Goal: Information Seeking & Learning: Compare options

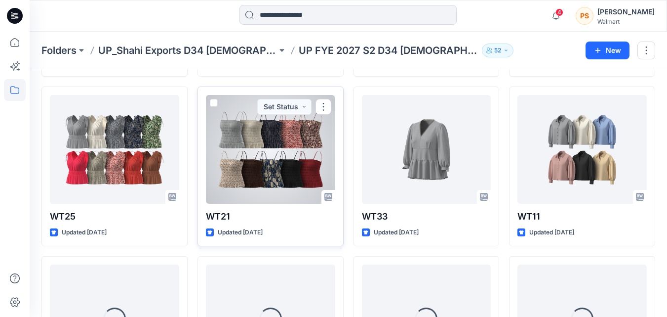
scroll to position [473, 0]
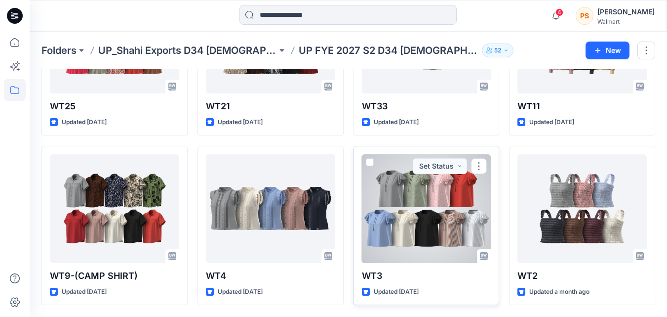
click at [461, 229] on div at bounding box center [426, 208] width 129 height 109
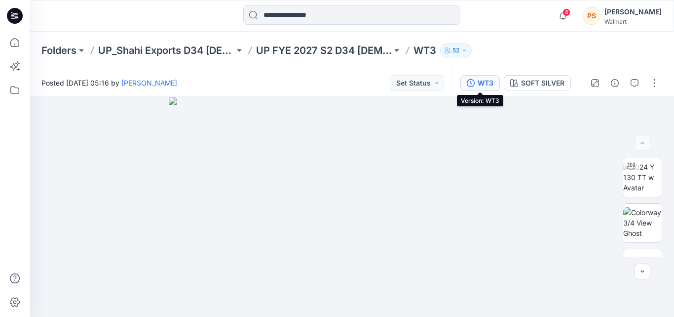
click at [480, 82] on div "WT3" at bounding box center [486, 83] width 16 height 11
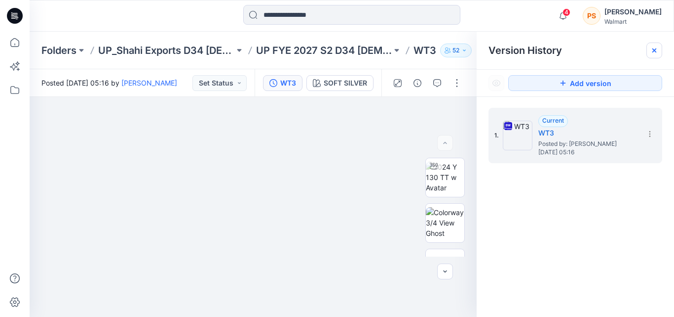
click at [658, 46] on icon at bounding box center [655, 50] width 8 height 8
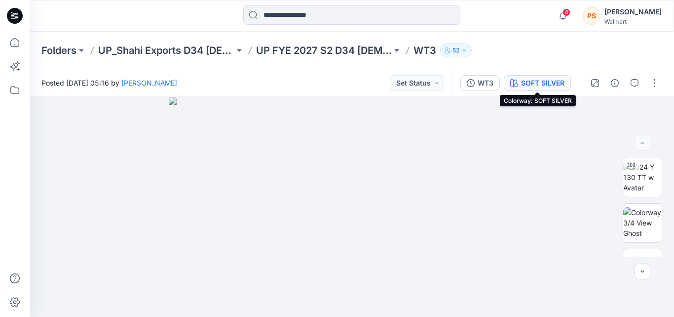
click at [544, 81] on div "SOFT SILVER" at bounding box center [542, 83] width 43 height 11
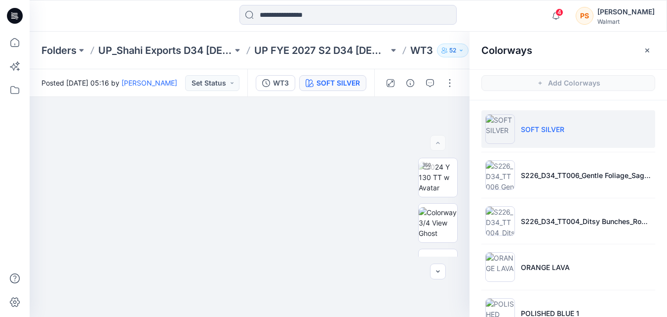
click at [570, 141] on li "SOFT SILVER" at bounding box center [568, 129] width 174 height 38
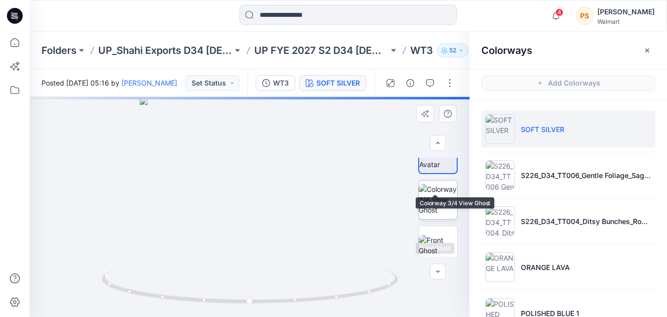
scroll to position [49, 0]
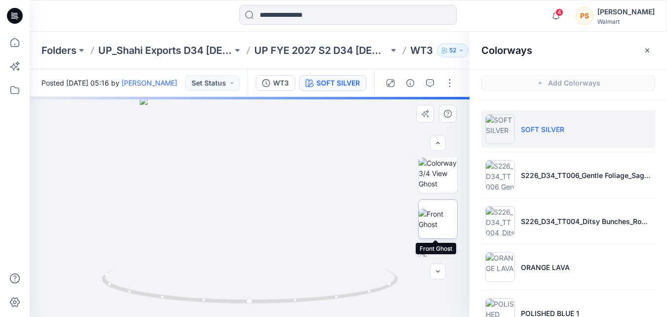
click at [430, 218] on img at bounding box center [438, 218] width 39 height 21
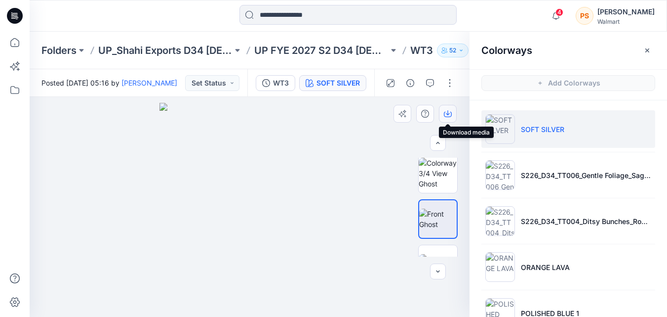
click at [452, 117] on button "button" at bounding box center [448, 114] width 18 height 18
click at [633, 61] on div "Colorways" at bounding box center [569, 50] width 198 height 37
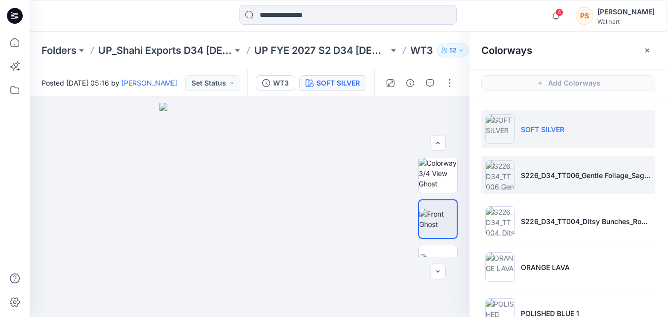
click at [551, 187] on li "S226_D34_TT006_Gentle Foliage_Sage Lagume_9.14cm.tif" at bounding box center [568, 175] width 174 height 38
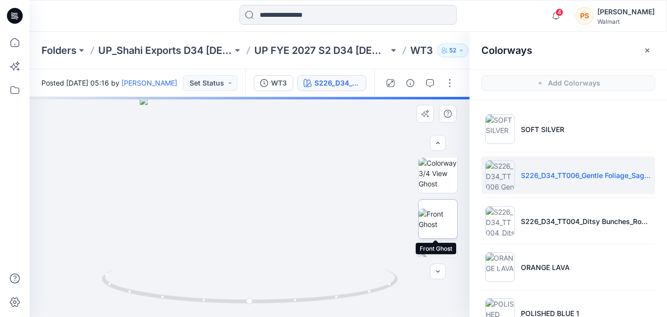
click at [445, 215] on img at bounding box center [438, 218] width 39 height 21
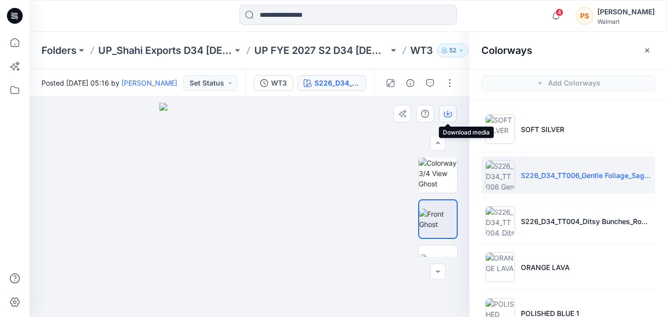
click at [445, 110] on icon "button" at bounding box center [448, 114] width 8 height 8
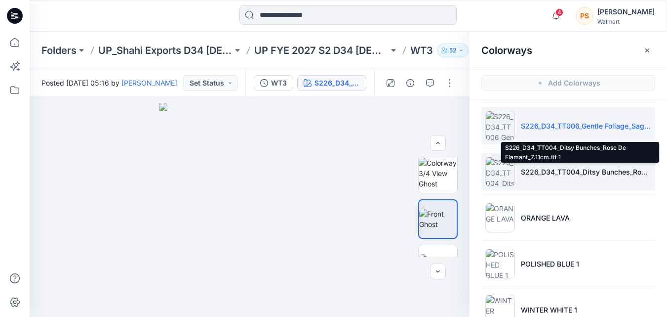
click at [635, 168] on p "S226_D34_TT004_Ditsy Bunches_Rose De Flamant_7.11cm.tif 1" at bounding box center [586, 171] width 130 height 10
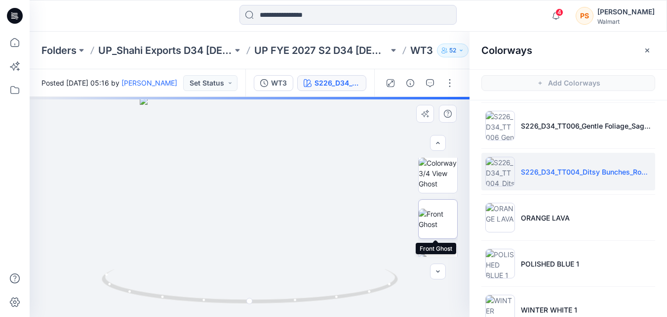
click at [436, 215] on img at bounding box center [438, 218] width 39 height 21
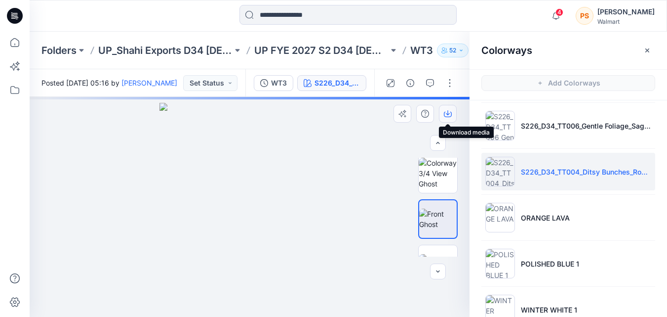
click at [448, 116] on icon "button" at bounding box center [448, 114] width 8 height 8
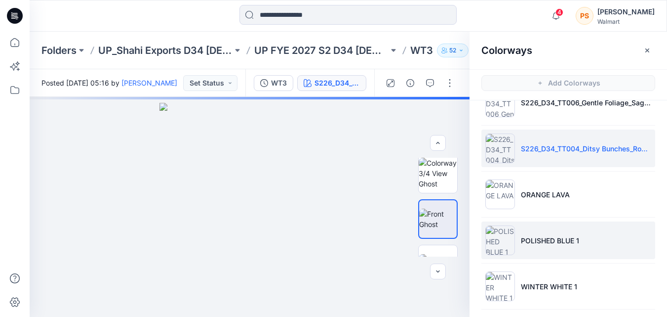
scroll to position [99, 0]
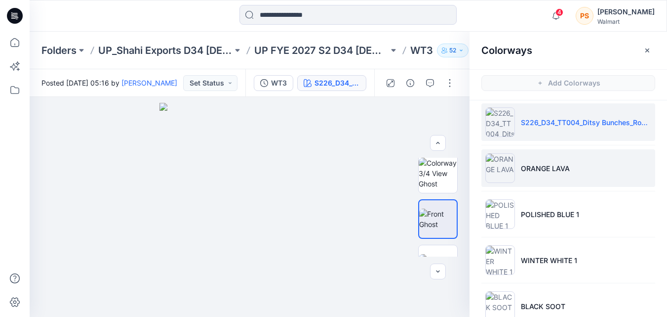
click at [510, 175] on img at bounding box center [500, 168] width 30 height 30
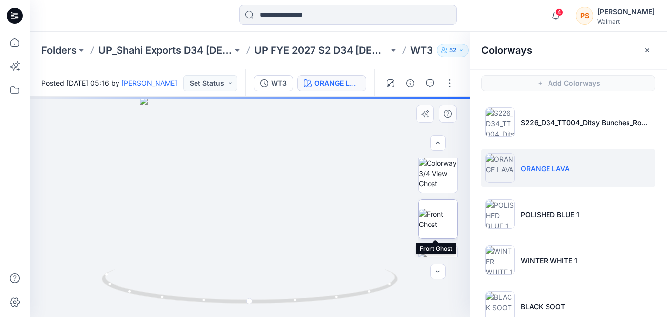
click at [444, 221] on img at bounding box center [438, 218] width 39 height 21
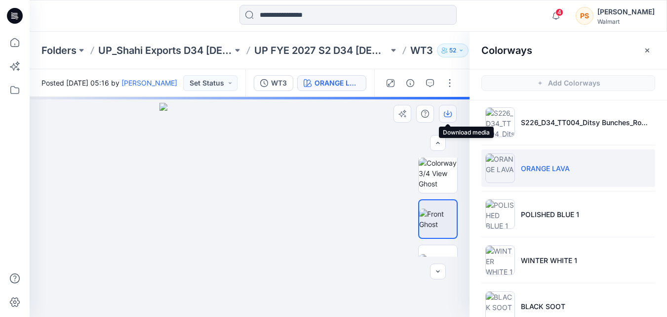
click at [449, 117] on icon "button" at bounding box center [448, 114] width 8 height 5
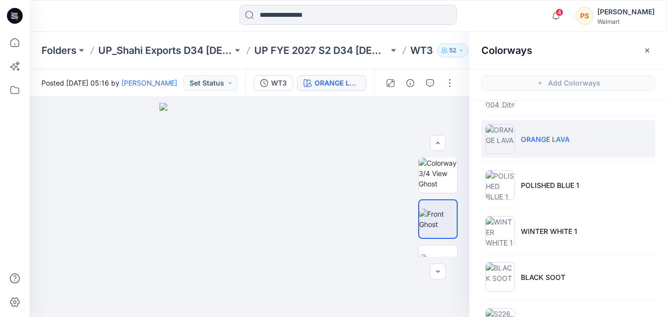
scroll to position [148, 0]
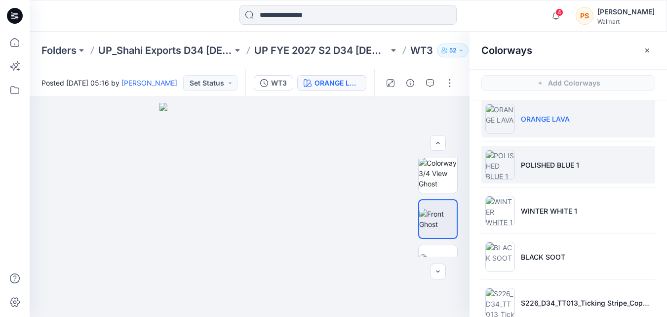
click at [505, 157] on img at bounding box center [500, 165] width 30 height 30
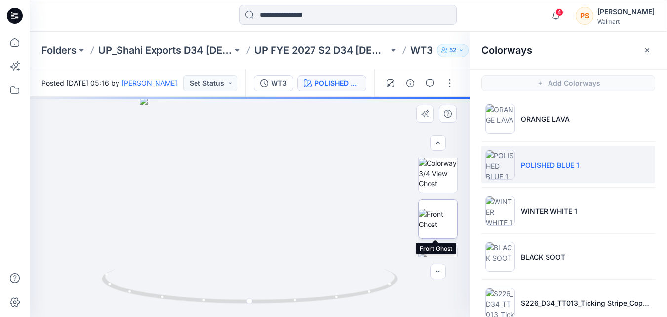
click at [441, 209] on img at bounding box center [438, 218] width 39 height 21
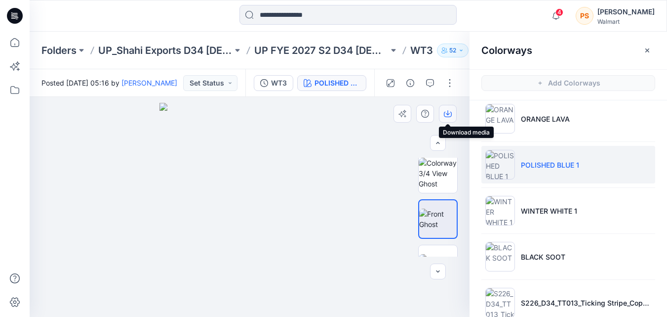
click at [447, 115] on icon "button" at bounding box center [448, 114] width 8 height 8
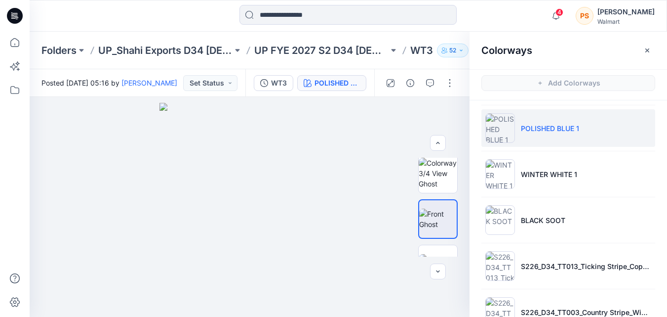
scroll to position [198, 0]
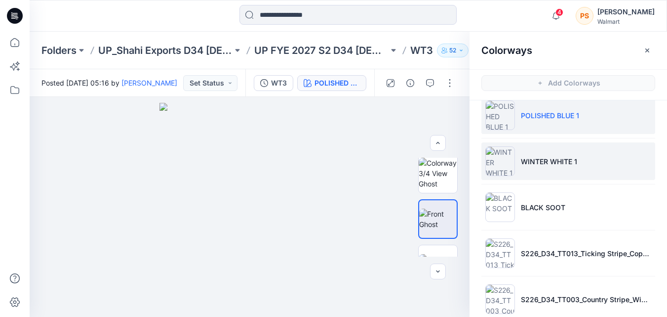
click at [519, 159] on li "WINTER WHITE 1" at bounding box center [568, 161] width 174 height 38
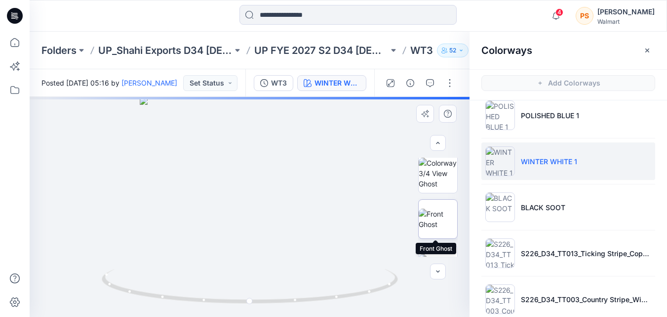
click at [434, 212] on img at bounding box center [438, 218] width 39 height 21
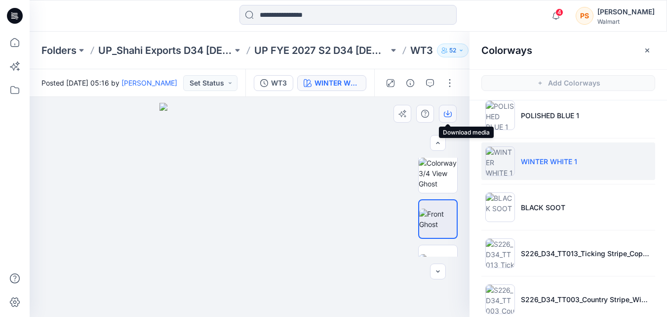
click at [451, 113] on icon "button" at bounding box center [448, 114] width 8 height 8
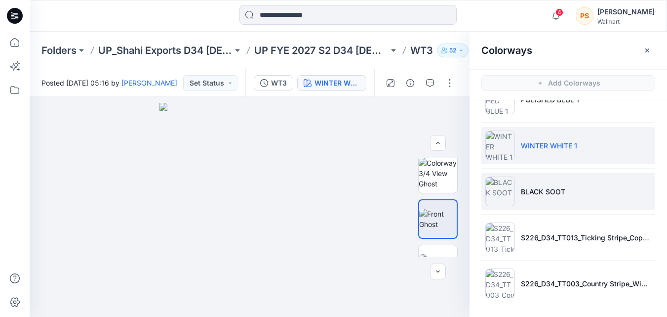
click at [521, 190] on p "BLACK SOOT" at bounding box center [543, 191] width 44 height 10
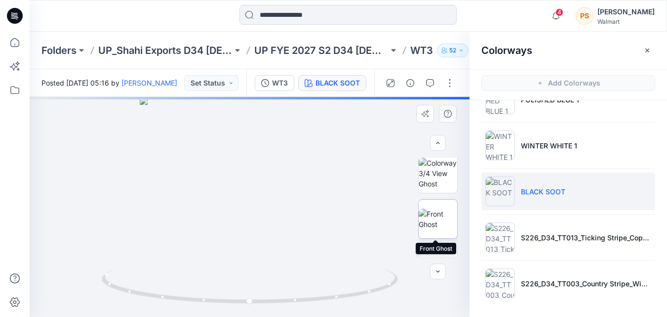
click at [440, 215] on img at bounding box center [438, 218] width 39 height 21
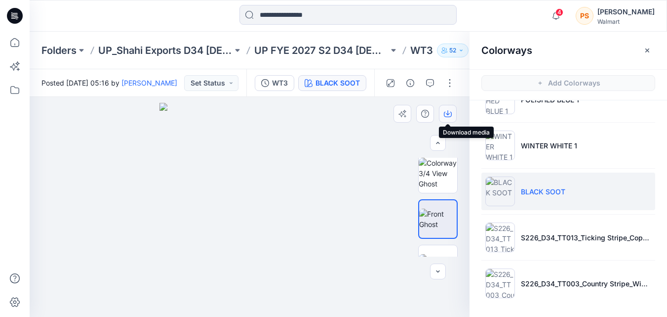
click at [450, 113] on icon "button" at bounding box center [448, 114] width 8 height 8
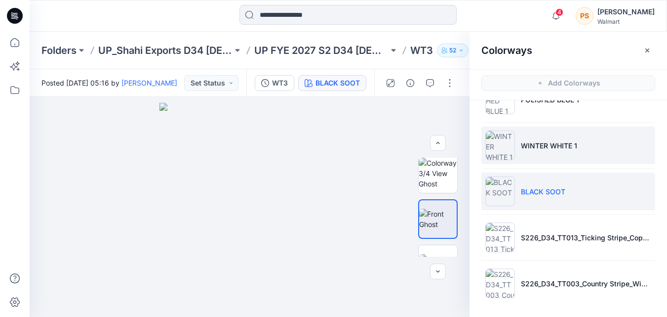
scroll to position [3, 0]
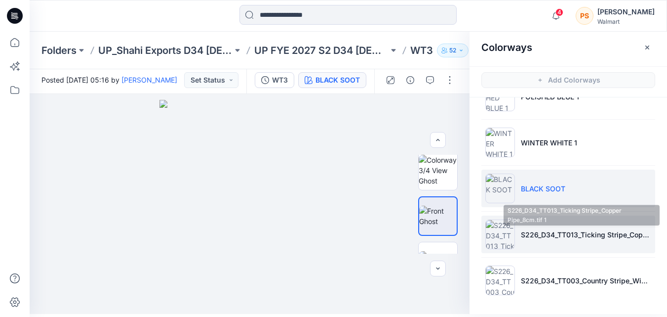
click at [563, 229] on p "S226_D34_TT013_Ticking Stripe_Copper Pipe_8cm.tif 1" at bounding box center [586, 234] width 130 height 10
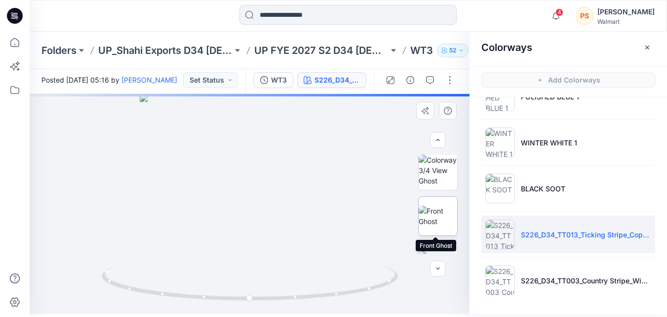
click at [438, 217] on img at bounding box center [438, 215] width 39 height 21
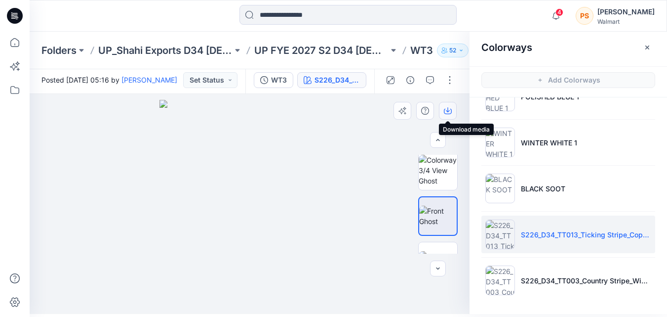
click at [443, 115] on button "button" at bounding box center [448, 111] width 18 height 18
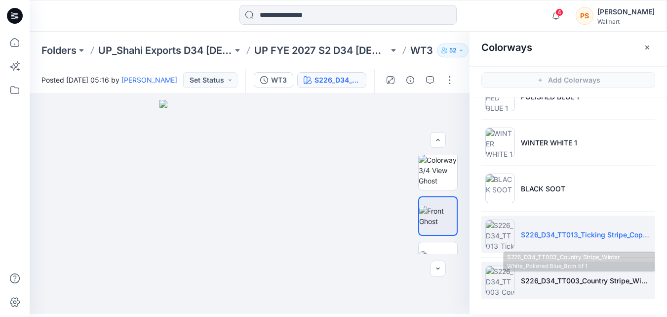
click at [559, 285] on li "S226_D34_TT003_Country Stripe_Winter White_Polished Blue_8cm.tif 1" at bounding box center [568, 280] width 174 height 38
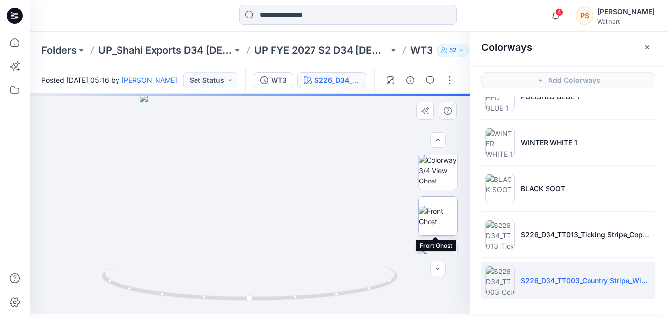
click at [439, 226] on img at bounding box center [438, 215] width 39 height 21
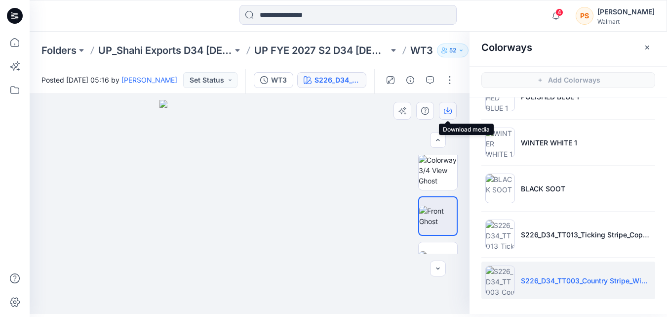
click at [450, 107] on icon "button" at bounding box center [448, 111] width 8 height 8
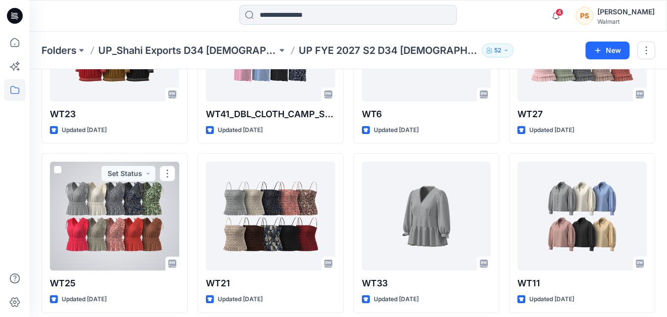
scroll to position [275, 0]
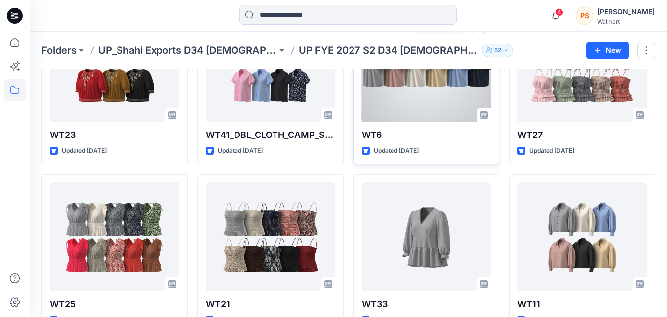
click at [406, 100] on div at bounding box center [426, 67] width 129 height 109
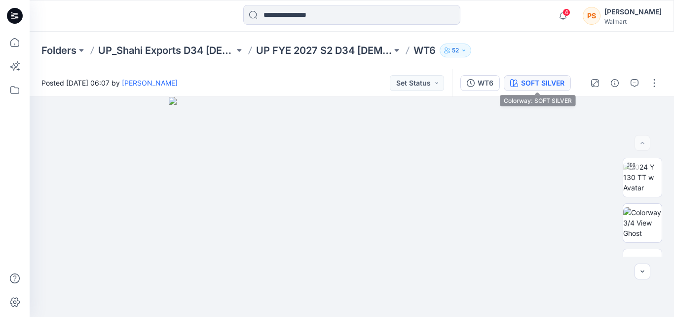
click at [534, 86] on div "SOFT SILVER" at bounding box center [542, 83] width 43 height 11
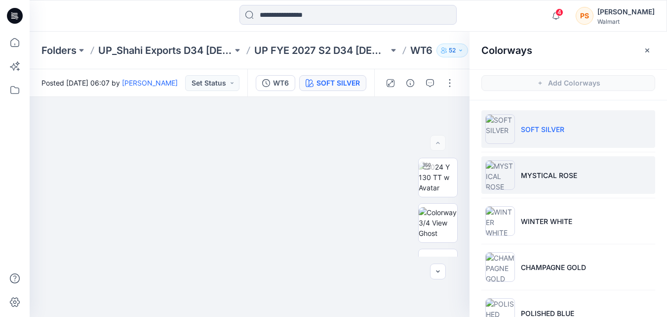
click at [524, 177] on p "MYSTICAL ROSE" at bounding box center [549, 175] width 56 height 10
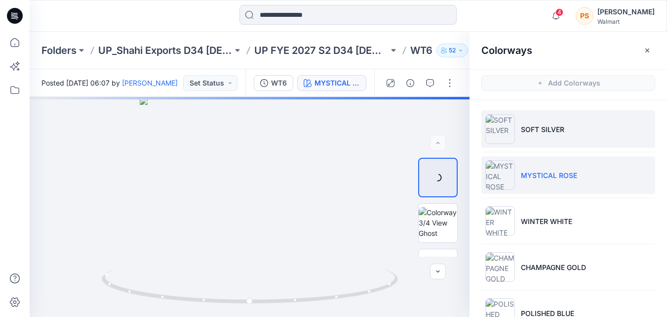
click at [522, 138] on li "SOFT SILVER" at bounding box center [568, 129] width 174 height 38
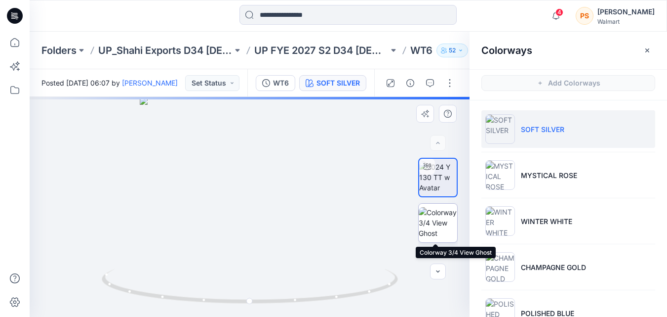
click at [437, 224] on img at bounding box center [438, 222] width 39 height 31
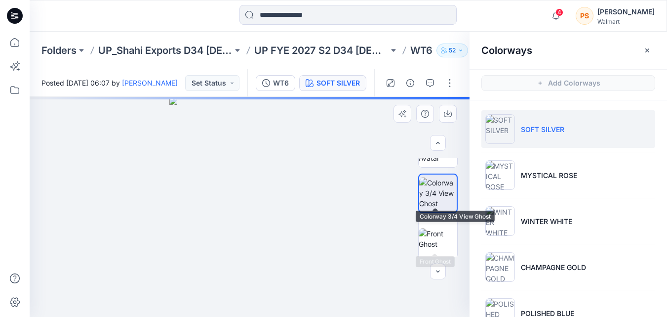
scroll to position [49, 0]
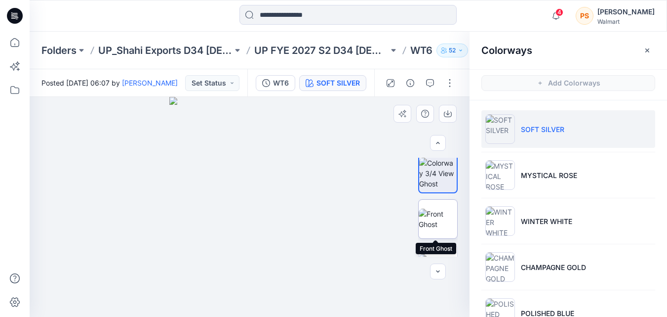
click at [434, 218] on img at bounding box center [438, 218] width 39 height 21
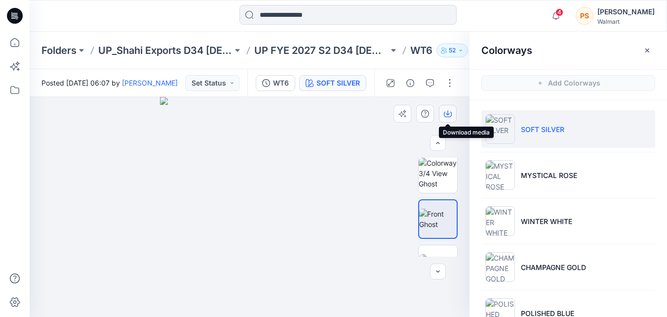
click at [441, 113] on button "button" at bounding box center [448, 114] width 18 height 18
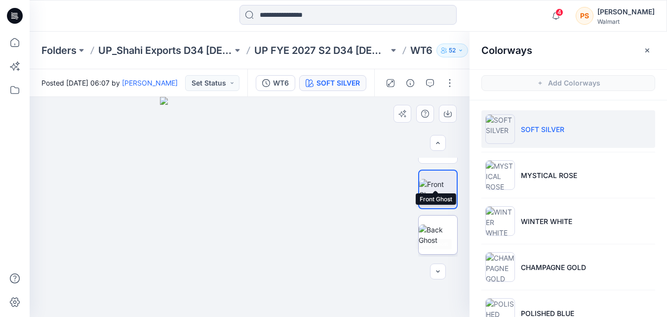
scroll to position [99, 0]
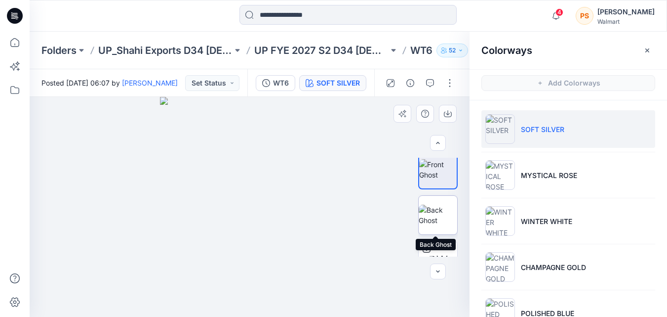
click at [439, 219] on img at bounding box center [438, 214] width 39 height 21
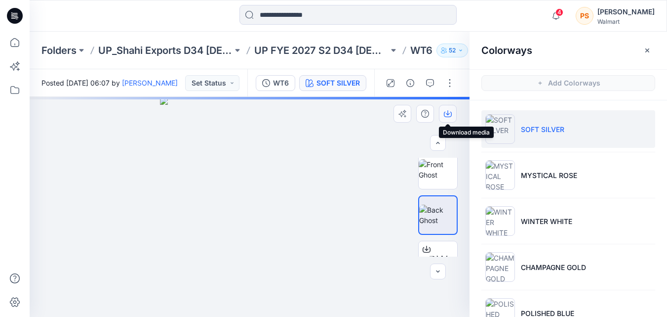
click at [447, 115] on icon "button" at bounding box center [448, 112] width 4 height 5
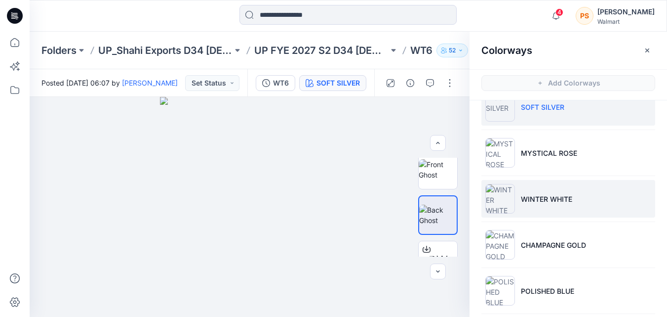
scroll to position [49, 0]
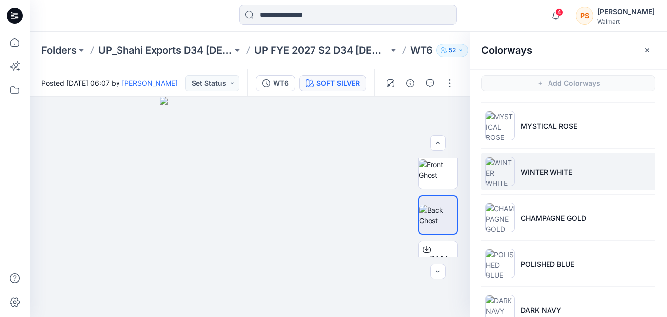
click at [560, 170] on p "WINTER WHITE" at bounding box center [546, 171] width 51 height 10
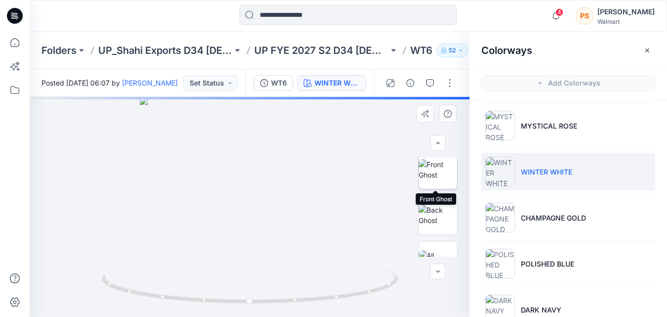
click at [436, 173] on img at bounding box center [438, 169] width 39 height 21
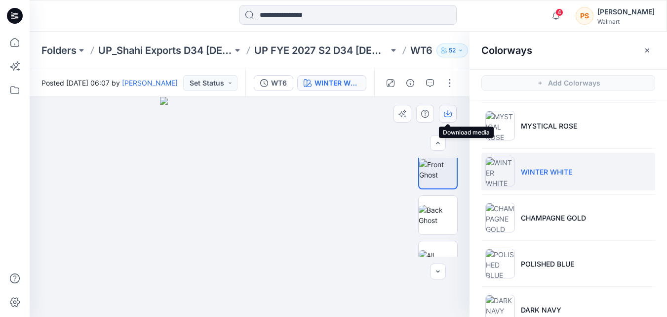
click at [447, 115] on icon "button" at bounding box center [448, 114] width 8 height 8
click at [446, 216] on img at bounding box center [438, 214] width 39 height 21
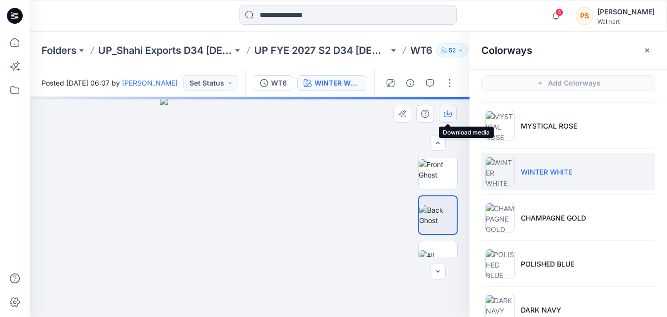
click at [445, 117] on icon "button" at bounding box center [448, 114] width 8 height 8
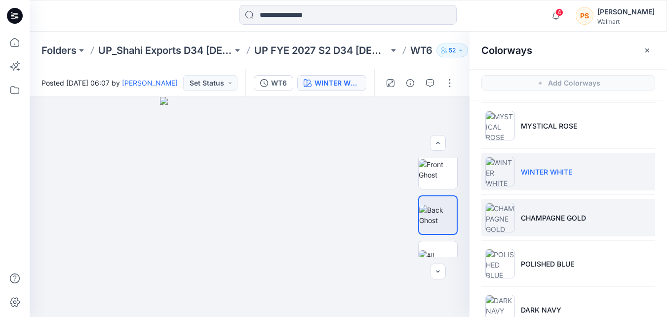
click at [518, 222] on li "CHAMPAGNE GOLD" at bounding box center [568, 217] width 174 height 38
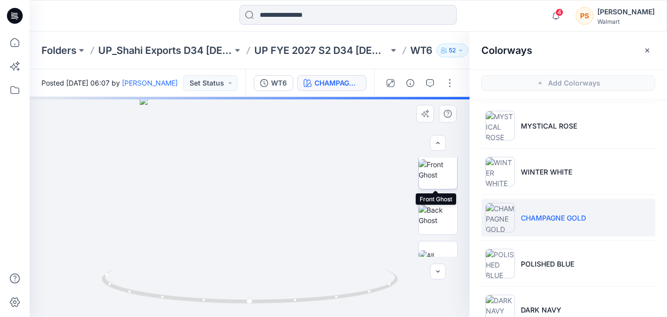
click at [439, 166] on img at bounding box center [438, 169] width 39 height 21
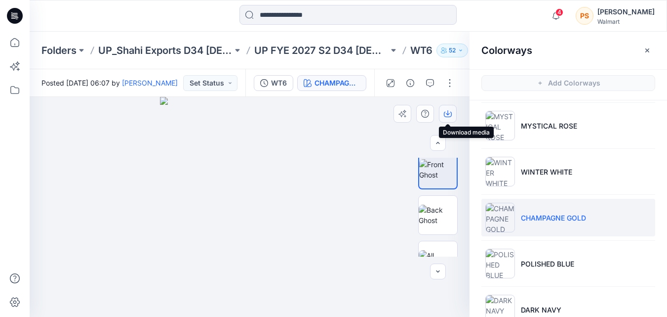
click at [449, 115] on icon "button" at bounding box center [448, 114] width 8 height 8
click at [435, 217] on img at bounding box center [438, 214] width 39 height 21
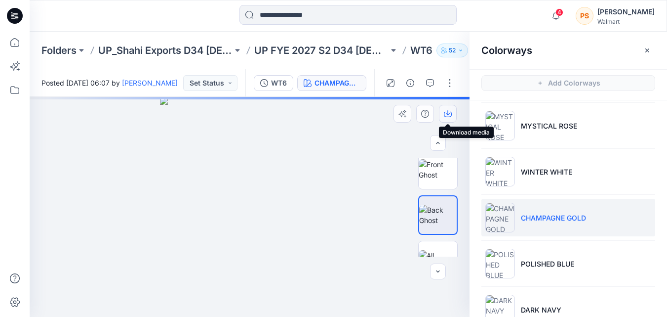
click at [445, 116] on icon "button" at bounding box center [448, 114] width 8 height 8
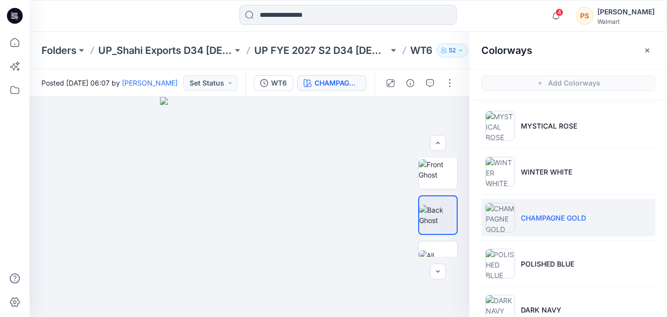
scroll to position [76, 0]
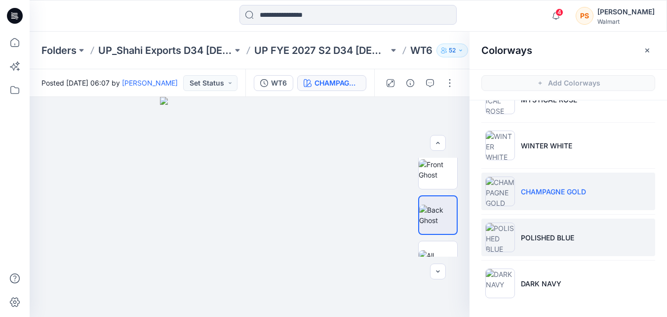
click at [549, 239] on p "POLISHED BLUE" at bounding box center [547, 237] width 53 height 10
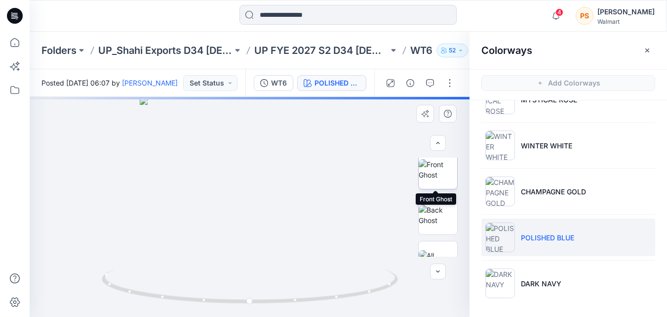
click at [441, 173] on img at bounding box center [438, 169] width 39 height 21
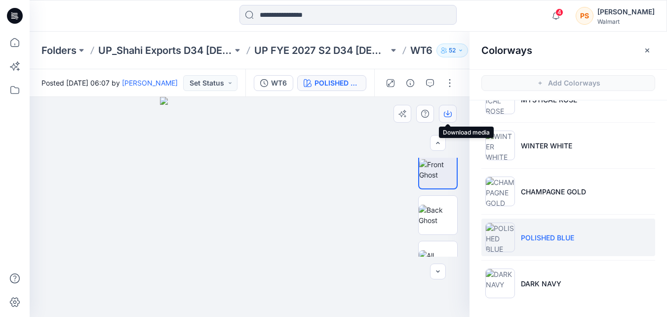
click at [448, 115] on icon "button" at bounding box center [448, 114] width 8 height 8
click at [436, 223] on img at bounding box center [438, 214] width 39 height 21
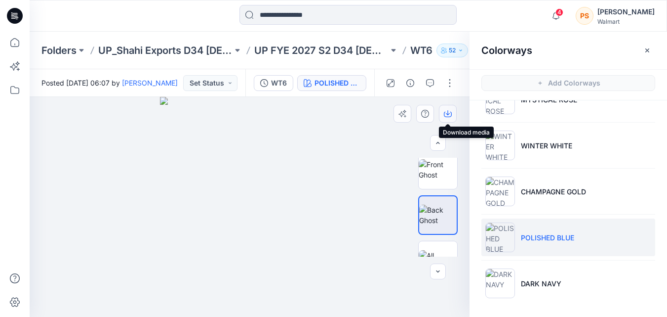
click at [449, 112] on icon "button" at bounding box center [448, 114] width 8 height 8
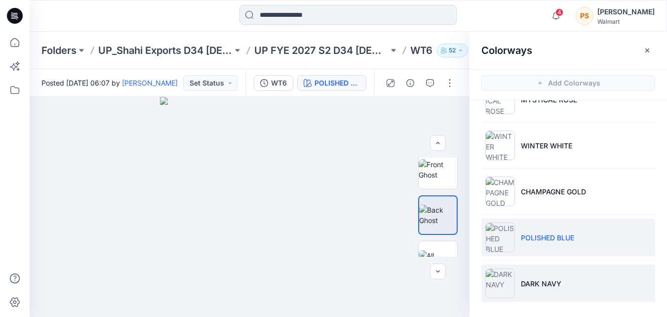
scroll to position [3, 0]
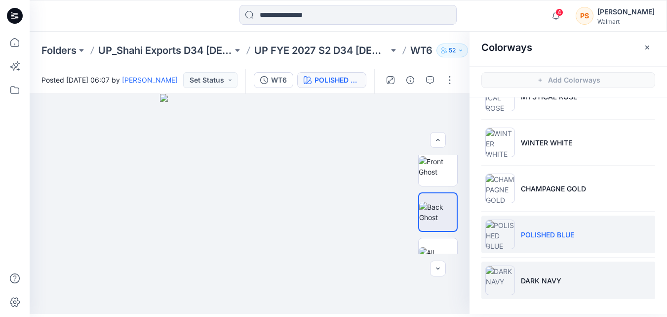
click at [550, 266] on li "DARK NAVY" at bounding box center [568, 280] width 174 height 38
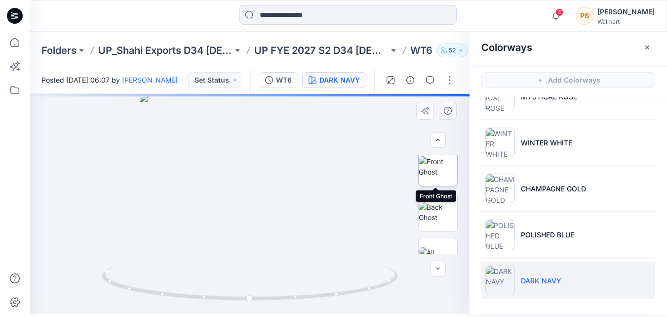
click at [433, 171] on img at bounding box center [438, 166] width 39 height 21
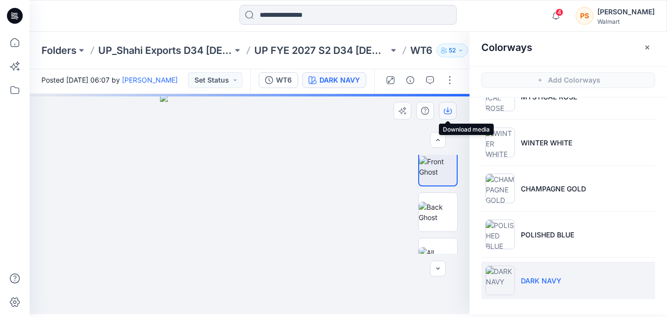
click at [447, 111] on icon "button" at bounding box center [448, 111] width 8 height 8
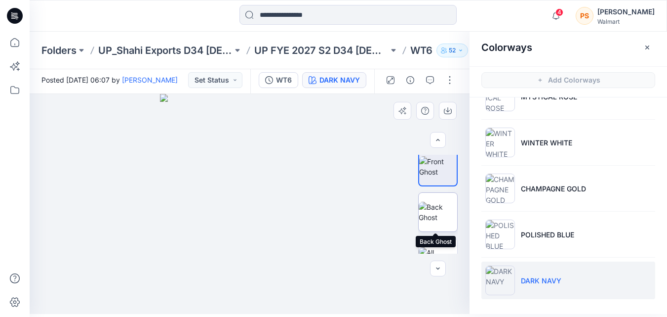
click at [431, 212] on img at bounding box center [438, 211] width 39 height 21
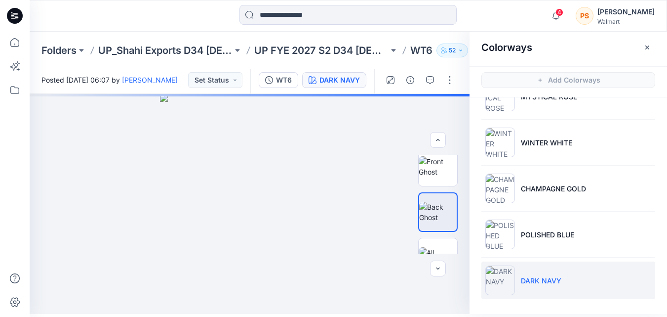
click at [401, 64] on div "Folders UP_Shahi Exports D34 [DEMOGRAPHIC_DATA] Tops UP FYE 2027 S2 D34 [DEMOGR…" at bounding box center [348, 51] width 637 height 38
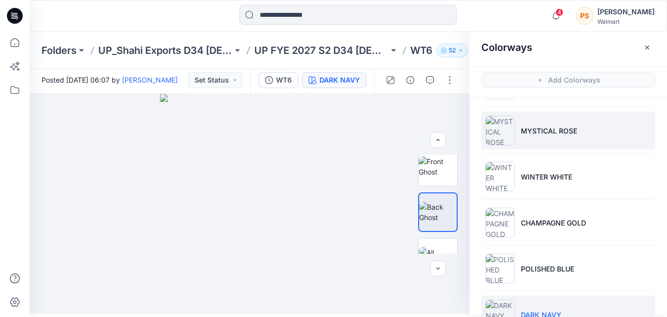
scroll to position [0, 0]
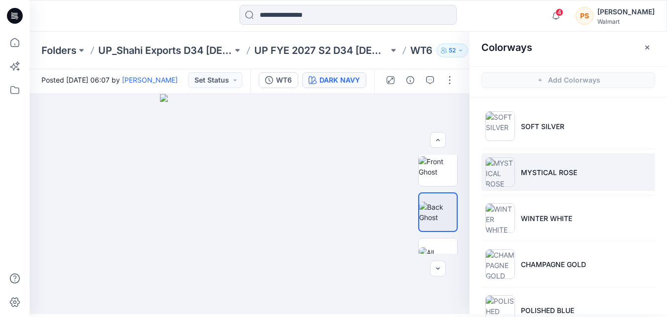
click at [568, 190] on li "MYSTICAL ROSE" at bounding box center [568, 172] width 174 height 38
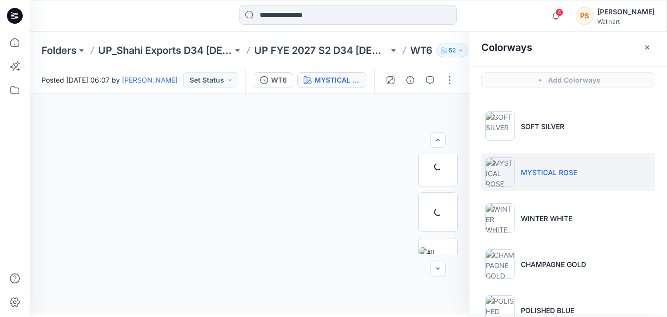
click at [548, 170] on p "MYSTICAL ROSE" at bounding box center [549, 172] width 56 height 10
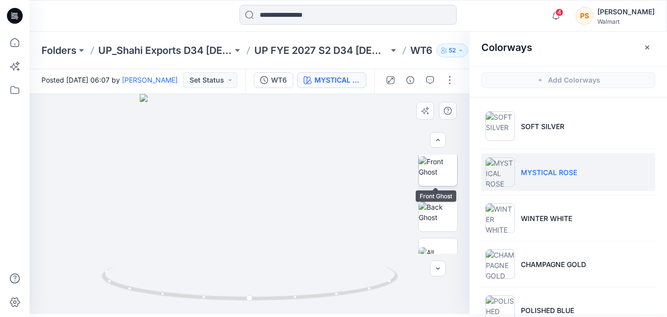
click at [442, 177] on img at bounding box center [438, 166] width 39 height 21
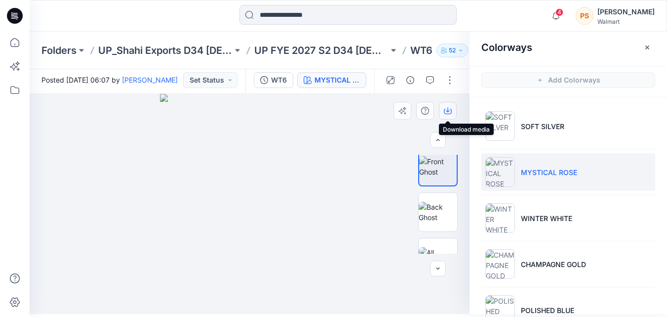
click at [447, 112] on icon "button" at bounding box center [448, 111] width 8 height 8
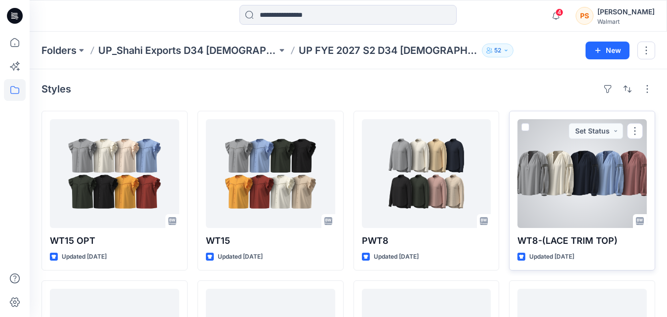
click at [576, 202] on div at bounding box center [581, 173] width 129 height 109
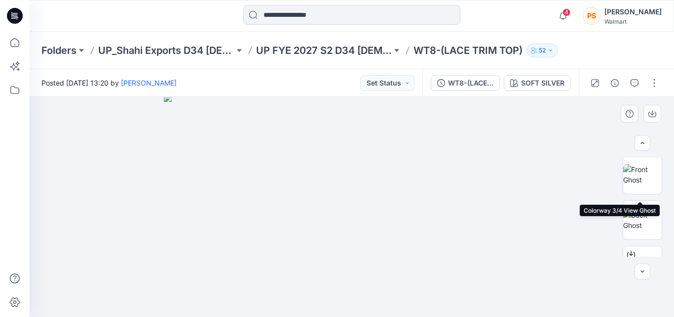
scroll to position [99, 0]
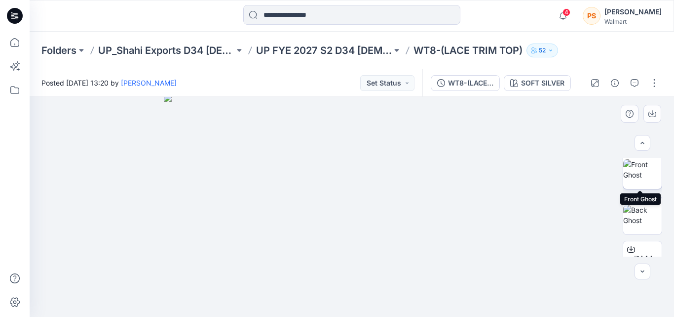
click at [636, 173] on img at bounding box center [643, 169] width 39 height 21
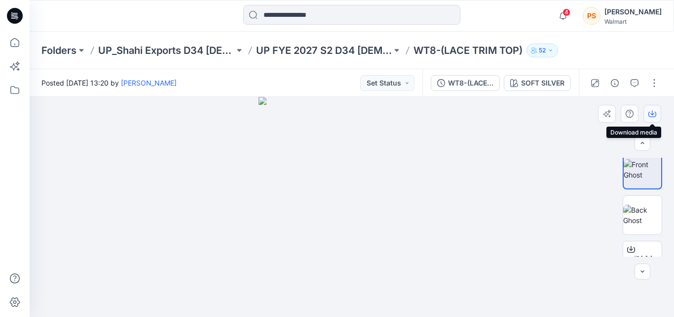
click at [653, 115] on icon "button" at bounding box center [653, 112] width 4 height 5
click at [648, 215] on img at bounding box center [643, 214] width 39 height 21
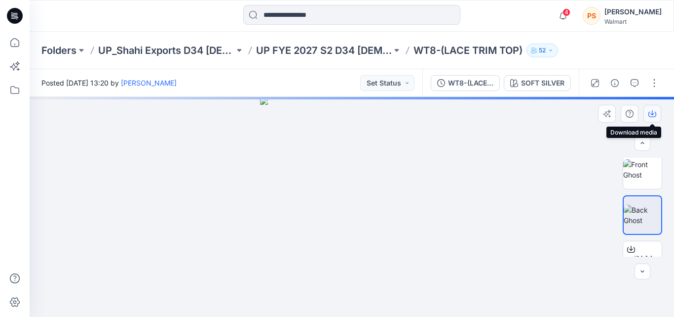
click at [655, 114] on icon "button" at bounding box center [653, 114] width 8 height 8
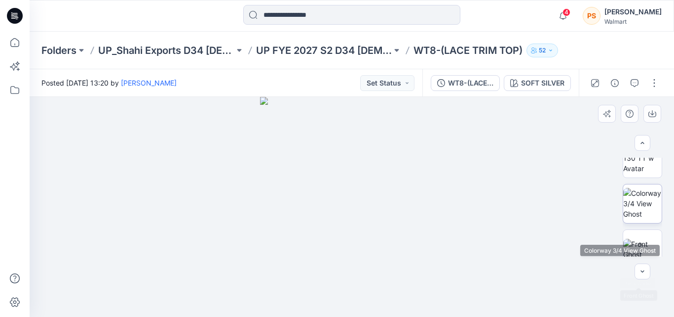
scroll to position [0, 0]
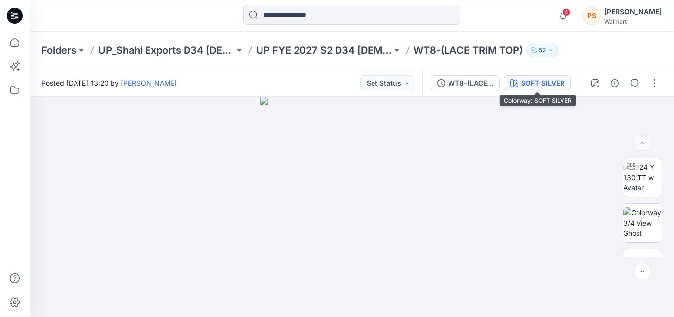
click at [551, 84] on div "SOFT SILVER" at bounding box center [542, 83] width 43 height 11
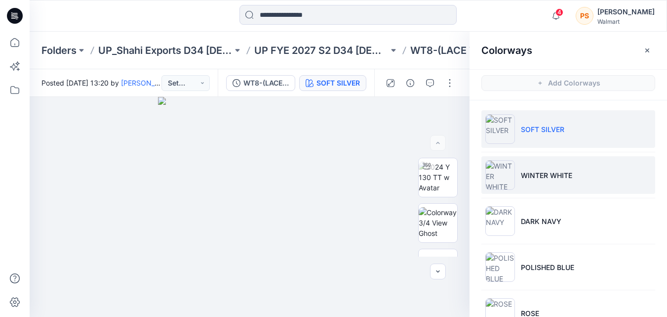
click at [532, 170] on p "WINTER WHITE" at bounding box center [546, 175] width 51 height 10
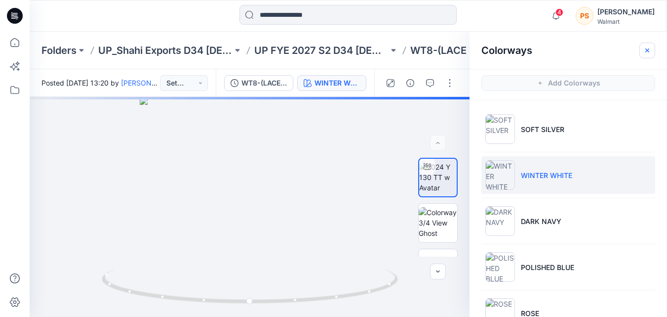
click at [653, 51] on button "button" at bounding box center [647, 50] width 16 height 16
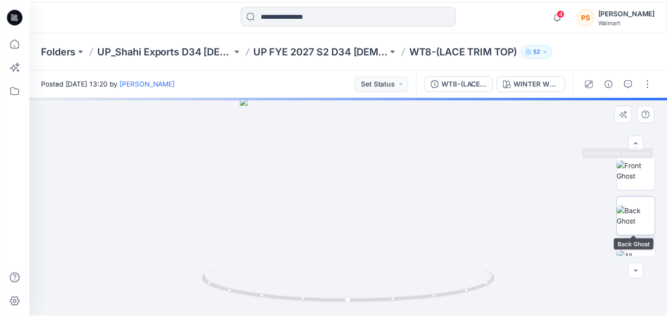
scroll to position [99, 0]
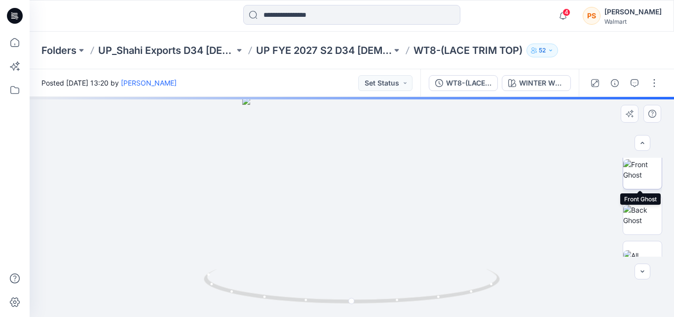
click at [640, 172] on img at bounding box center [643, 169] width 39 height 21
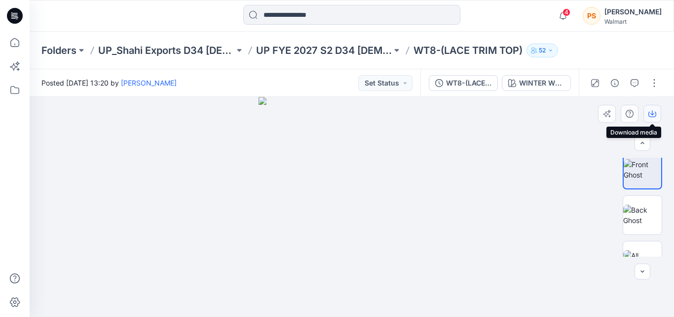
click at [651, 116] on icon "button" at bounding box center [653, 114] width 8 height 8
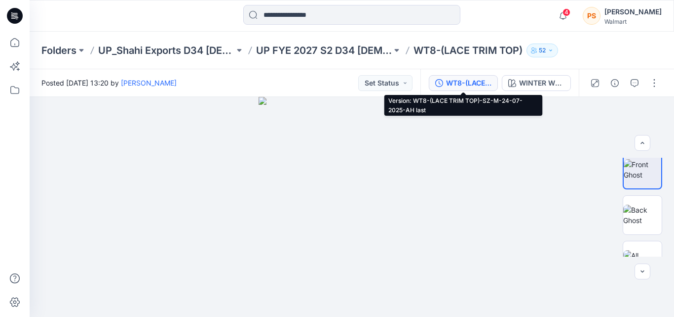
click at [487, 82] on div "WT8-(LACE TRIM TOP)-SZ-M-24-07-2025-AH last" at bounding box center [468, 83] width 45 height 11
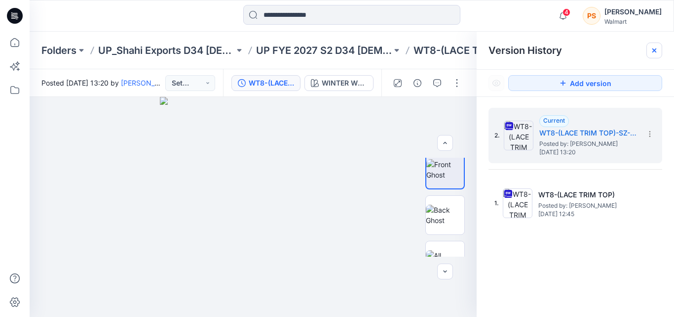
click at [654, 53] on icon at bounding box center [655, 50] width 8 height 8
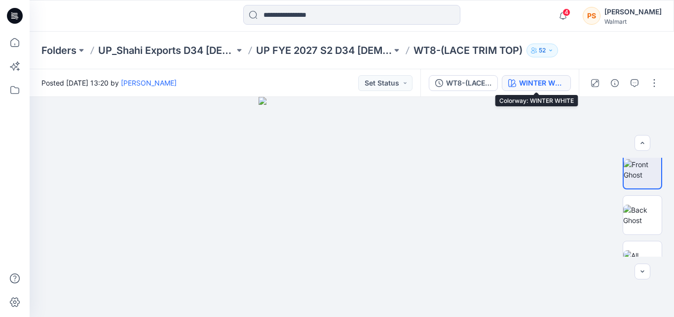
click at [561, 84] on div "WINTER WHITE" at bounding box center [541, 83] width 45 height 11
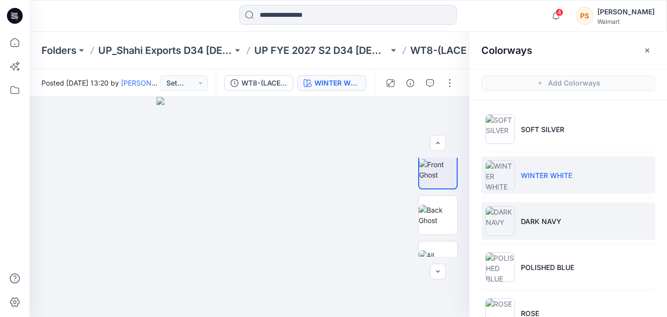
click at [543, 226] on li "DARK NAVY" at bounding box center [568, 221] width 174 height 38
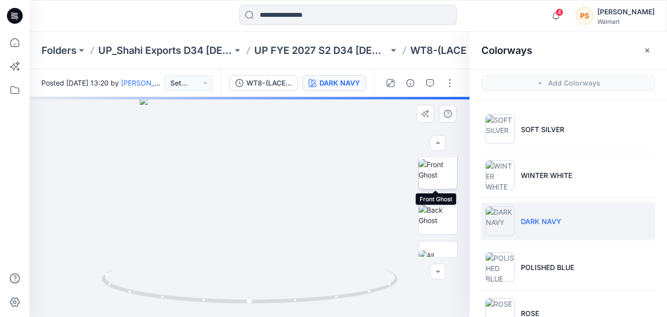
click at [433, 174] on img at bounding box center [438, 169] width 39 height 21
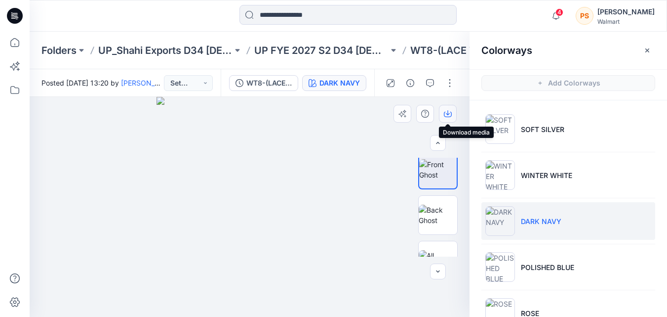
click at [449, 116] on icon "button" at bounding box center [448, 114] width 8 height 8
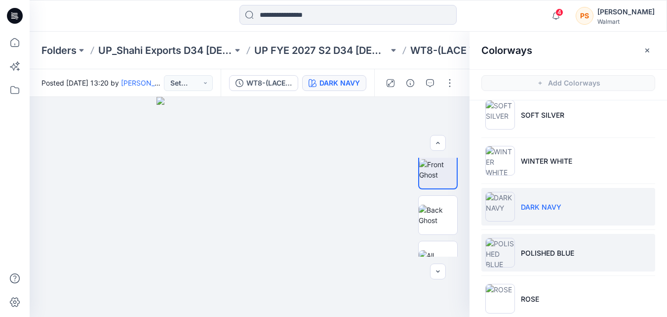
scroll to position [30, 0]
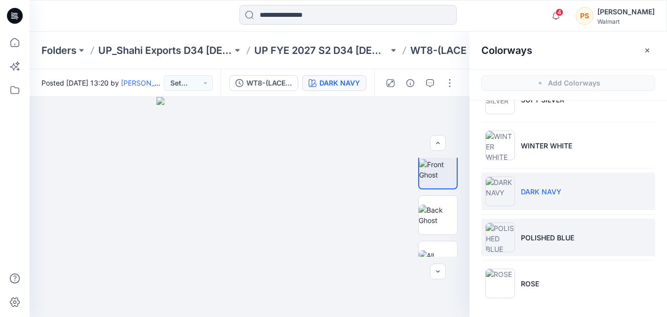
click at [526, 237] on p "POLISHED BLUE" at bounding box center [547, 237] width 53 height 10
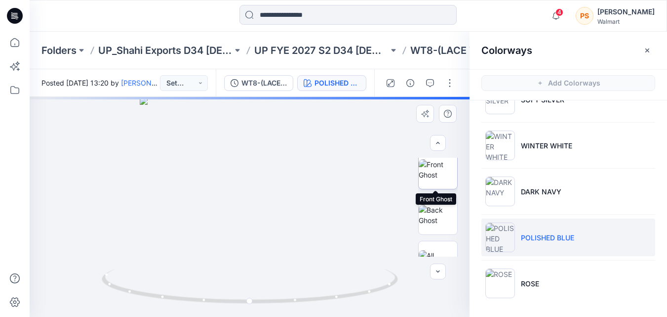
click at [436, 180] on img at bounding box center [438, 169] width 39 height 21
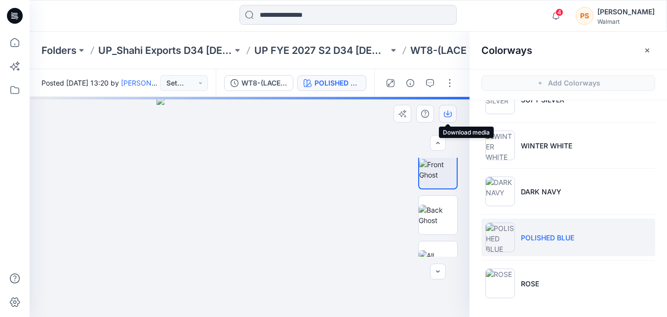
click at [443, 117] on button "button" at bounding box center [448, 114] width 18 height 18
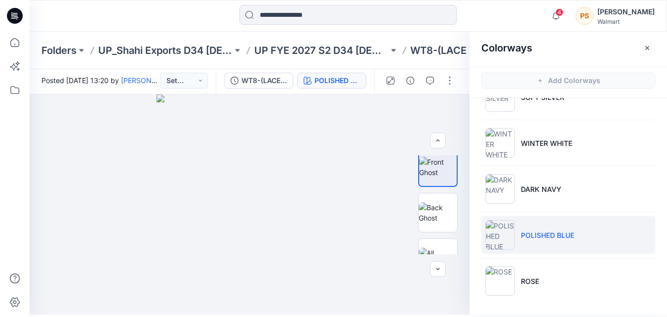
scroll to position [3, 0]
drag, startPoint x: 539, startPoint y: 273, endPoint x: 533, endPoint y: 258, distance: 16.6
click at [539, 273] on li "ROSE" at bounding box center [568, 280] width 174 height 38
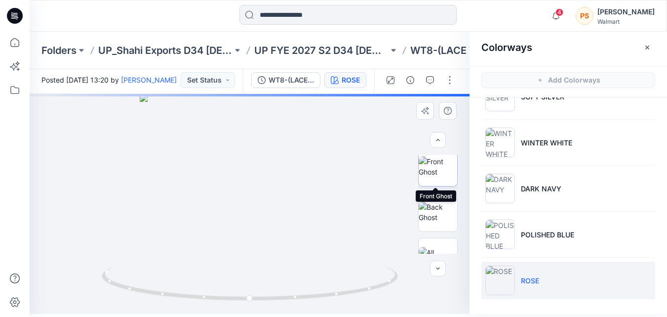
click at [437, 169] on img at bounding box center [438, 166] width 39 height 21
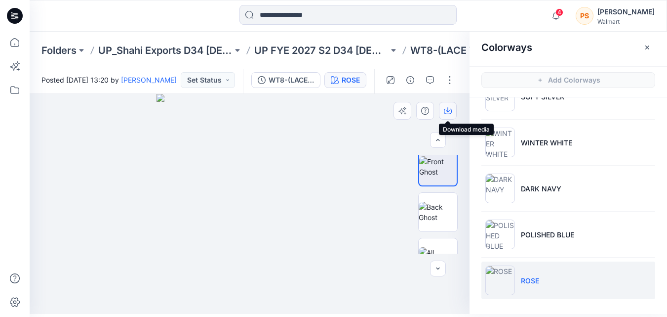
click at [447, 113] on icon "button" at bounding box center [448, 111] width 8 height 8
